Goal: Transaction & Acquisition: Book appointment/travel/reservation

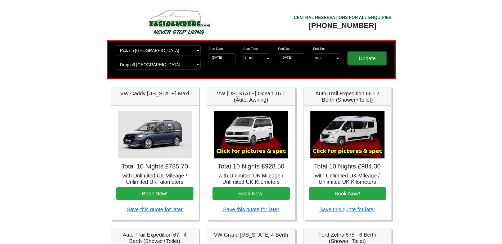
click at [364, 60] on input "Update" at bounding box center [367, 58] width 39 height 13
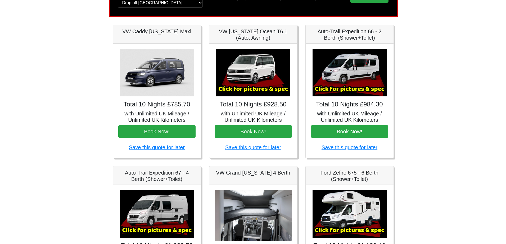
scroll to position [53, 0]
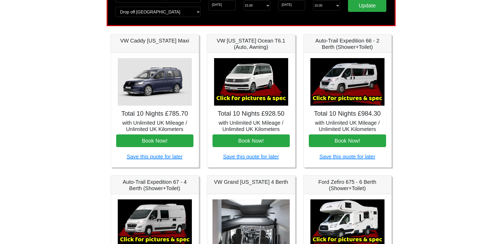
drag, startPoint x: 363, startPoint y: 47, endPoint x: 336, endPoint y: 114, distance: 72.3
drag, startPoint x: 336, startPoint y: 114, endPoint x: 321, endPoint y: 72, distance: 44.3
click at [321, 72] on img at bounding box center [347, 82] width 74 height 48
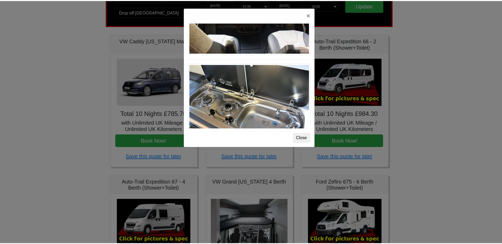
scroll to position [550, 0]
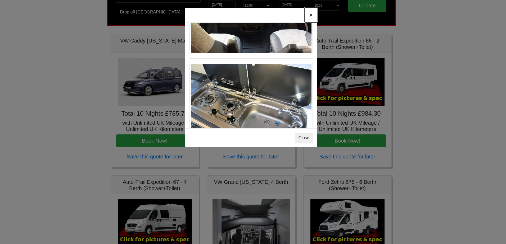
click at [310, 16] on button "×" at bounding box center [310, 15] width 12 height 15
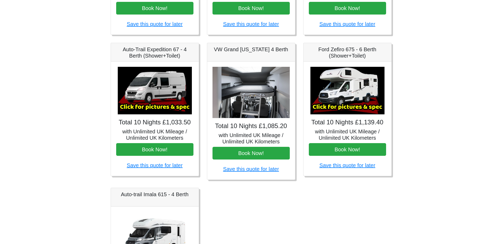
scroll to position [185, 0]
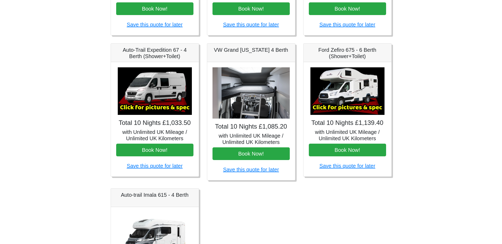
click at [275, 97] on img at bounding box center [250, 93] width 77 height 52
click at [250, 131] on div "Total 10 Nights £1,085.20 with Unlimited UK Mileage / Unlimited UK Kilometers B…" at bounding box center [251, 121] width 88 height 118
click at [254, 81] on img at bounding box center [250, 93] width 77 height 52
click at [251, 48] on h5 "VW Grand [US_STATE] 4 Berth" at bounding box center [250, 50] width 77 height 6
click at [247, 107] on img at bounding box center [250, 93] width 77 height 52
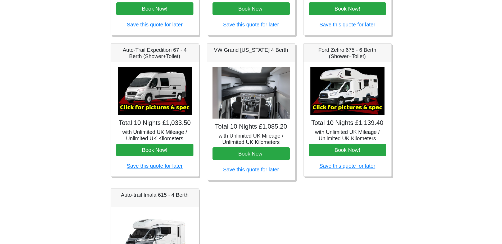
click at [239, 128] on h4 "Total 10 Nights £1,085.20" at bounding box center [250, 127] width 77 height 8
drag, startPoint x: 243, startPoint y: 131, endPoint x: 233, endPoint y: 124, distance: 12.5
click at [233, 124] on h4 "Total 10 Nights £1,085.20" at bounding box center [250, 127] width 77 height 8
click at [247, 124] on h4 "Total 10 Nights £1,085.20" at bounding box center [250, 127] width 77 height 8
click at [243, 123] on h4 "Total 10 Nights £1,085.20" at bounding box center [250, 127] width 77 height 8
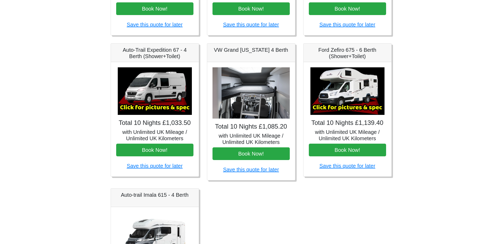
click at [264, 88] on img at bounding box center [250, 93] width 77 height 52
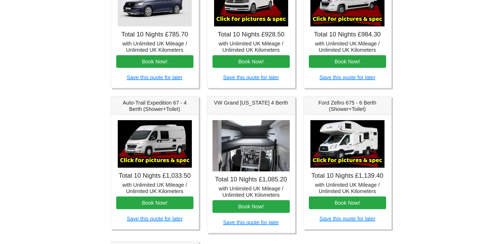
click at [246, 103] on h5 "VW Grand [US_STATE] 4 Berth" at bounding box center [250, 103] width 77 height 6
click at [268, 103] on h5 "VW Grand [US_STATE] 4 Berth" at bounding box center [250, 103] width 77 height 6
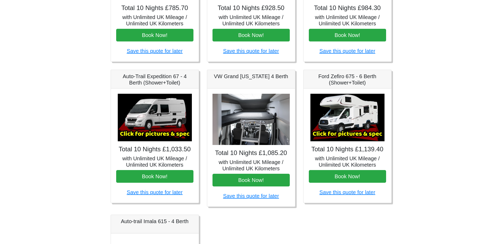
scroll to position [185, 0]
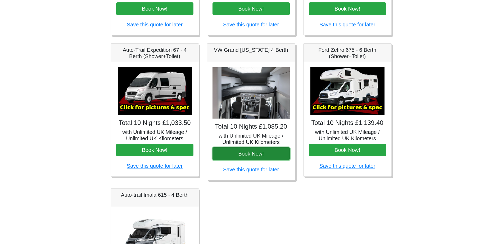
click at [253, 154] on button "Book Now!" at bounding box center [250, 154] width 77 height 13
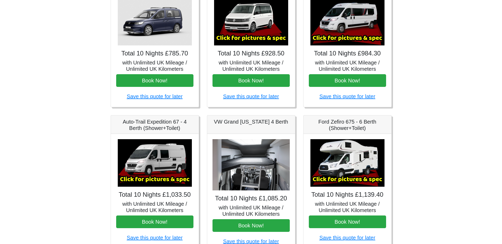
scroll to position [26, 0]
